Goal: Information Seeking & Learning: Learn about a topic

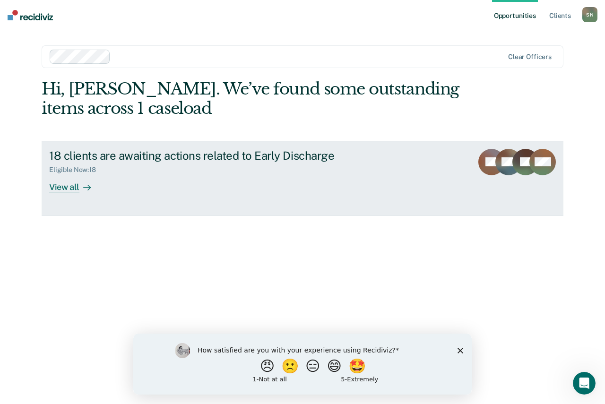
click at [62, 190] on div "View all" at bounding box center [75, 183] width 53 height 18
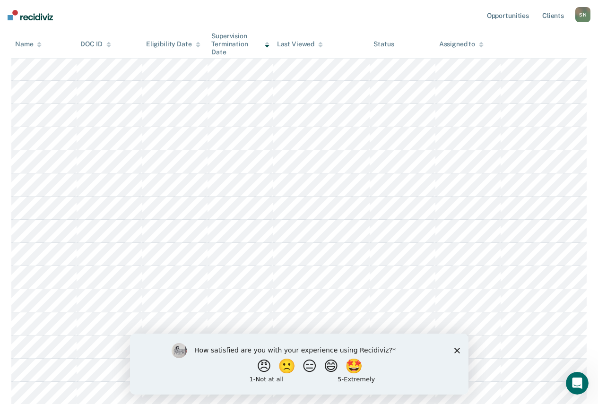
scroll to position [142, 0]
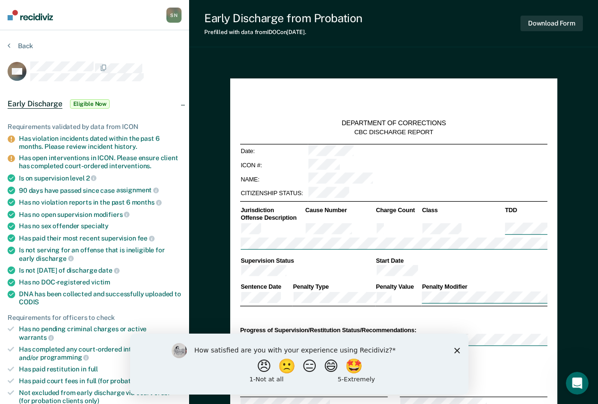
type textarea "x"
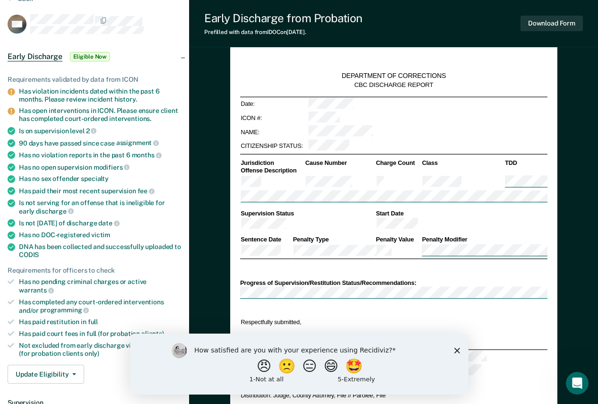
click at [457, 348] on icon "Close survey" at bounding box center [457, 351] width 6 height 6
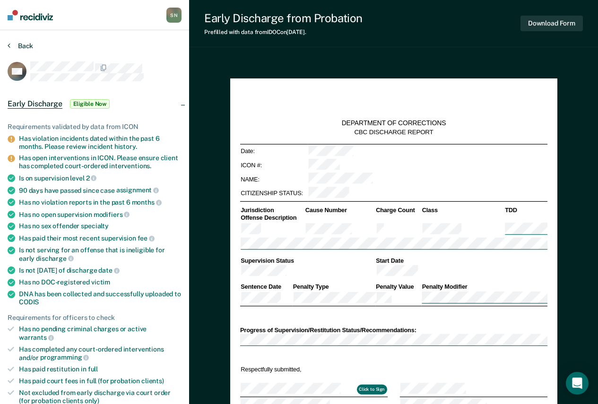
click at [20, 44] on button "Back" at bounding box center [21, 46] width 26 height 9
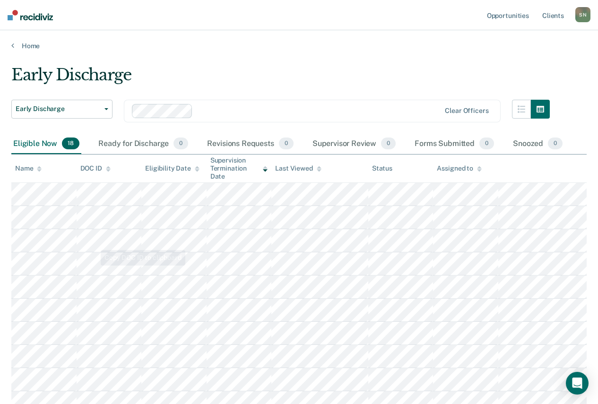
scroll to position [95, 0]
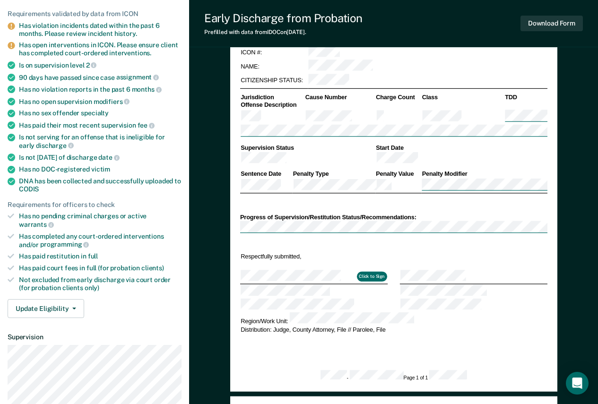
scroll to position [189, 0]
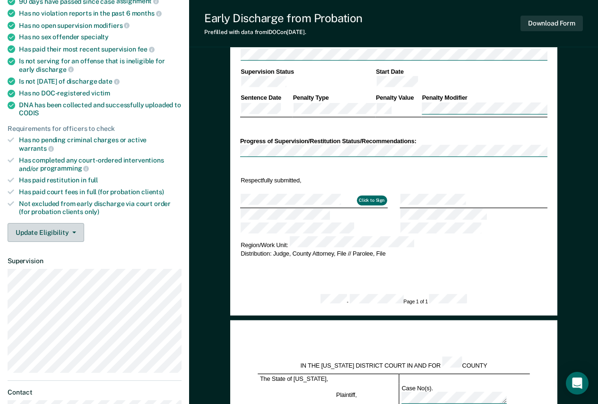
click at [70, 232] on span "button" at bounding box center [73, 233] width 8 height 2
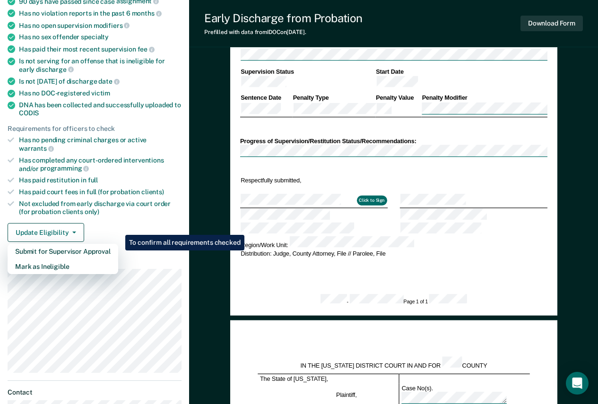
click at [95, 213] on div "Requirements validated by data from ICON Has violation incidents dated within t…" at bounding box center [94, 84] width 189 height 331
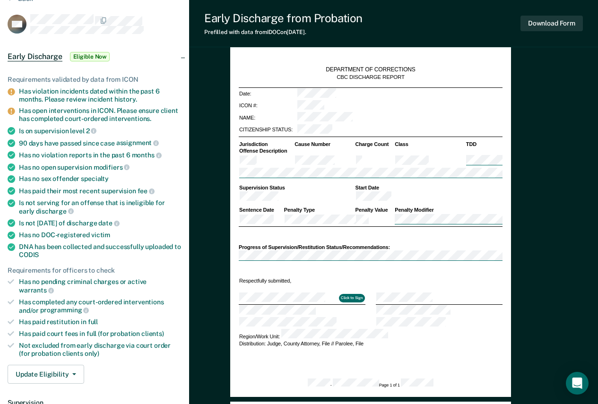
scroll to position [0, 0]
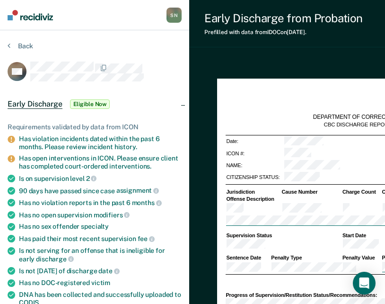
type textarea "x"
